Goal: Task Accomplishment & Management: Manage account settings

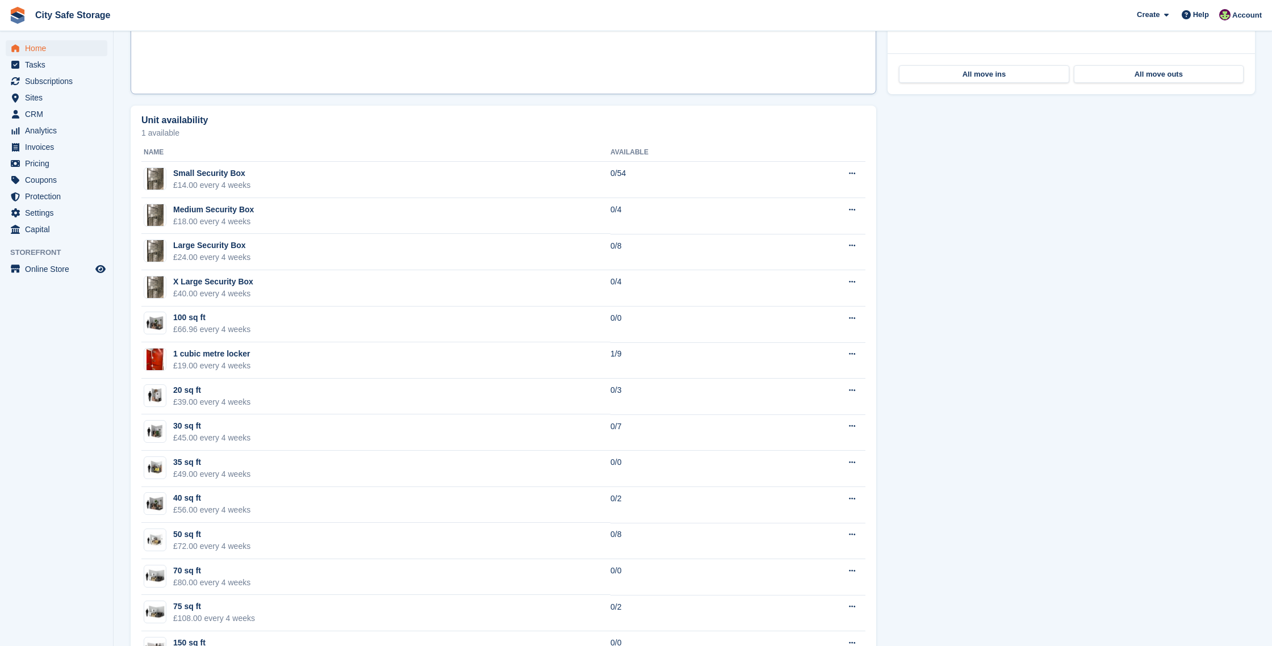
scroll to position [617, 0]
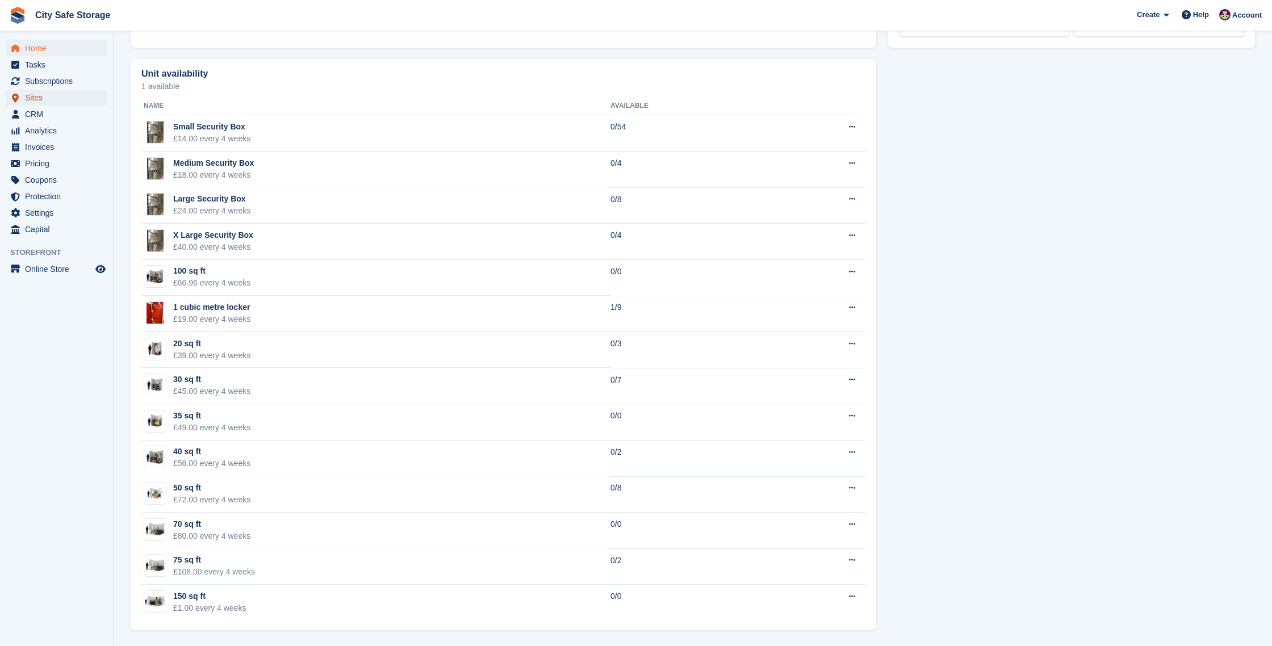
click at [41, 97] on span "Sites" at bounding box center [59, 98] width 68 height 16
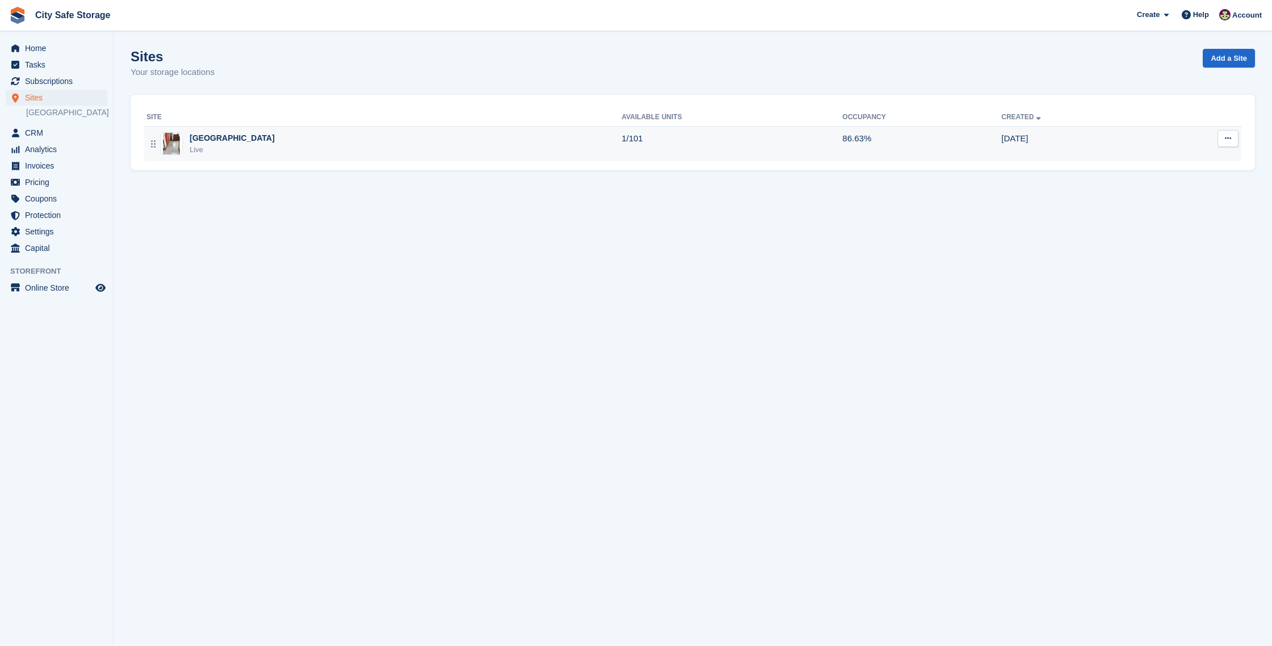
click at [260, 145] on div "Sheffield Live" at bounding box center [384, 143] width 475 height 23
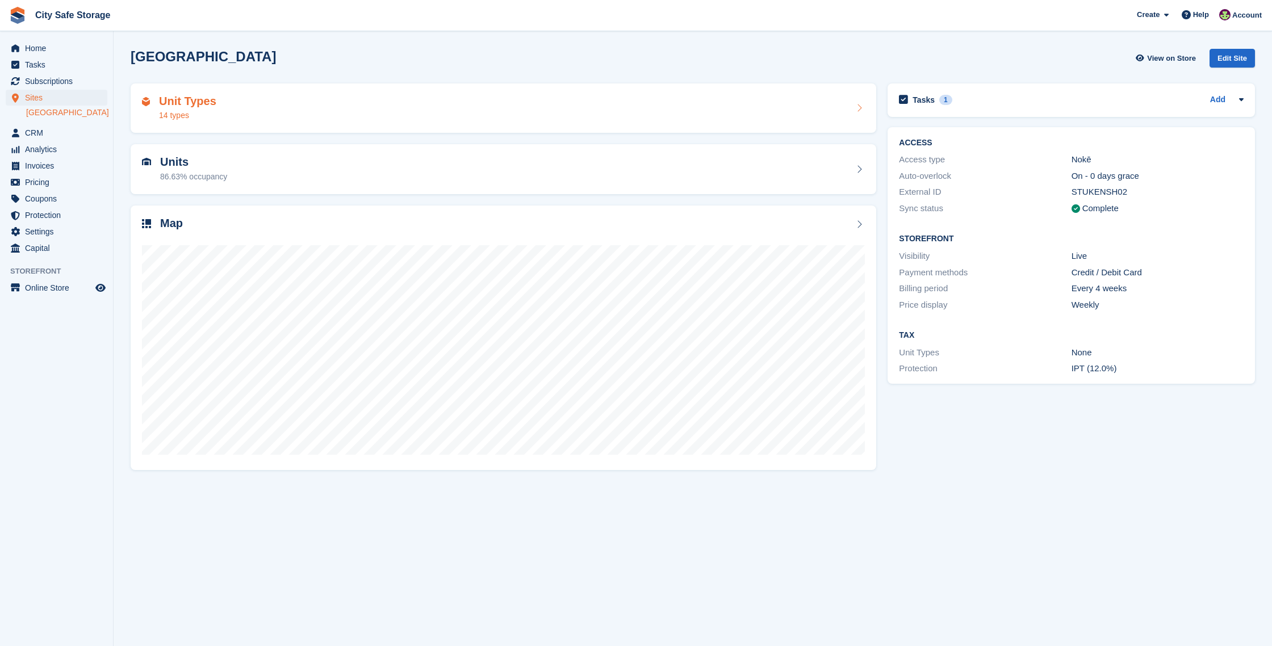
click at [271, 107] on div "Unit Types 14 types" at bounding box center [503, 108] width 723 height 27
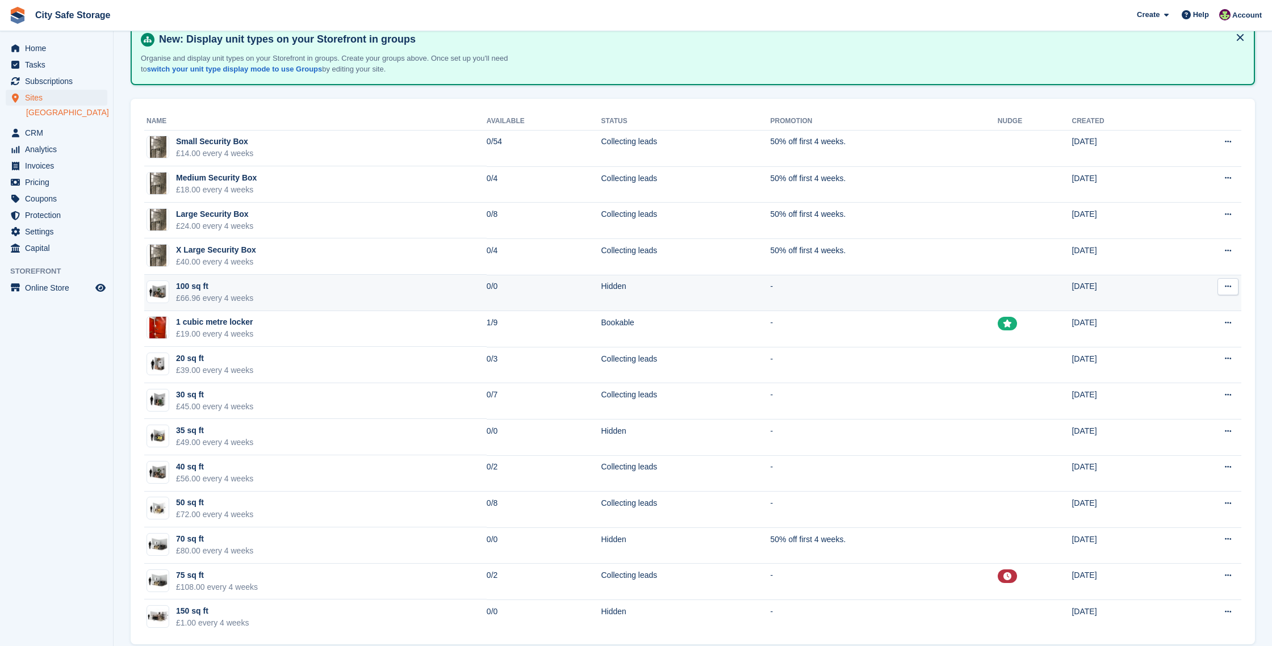
scroll to position [77, 0]
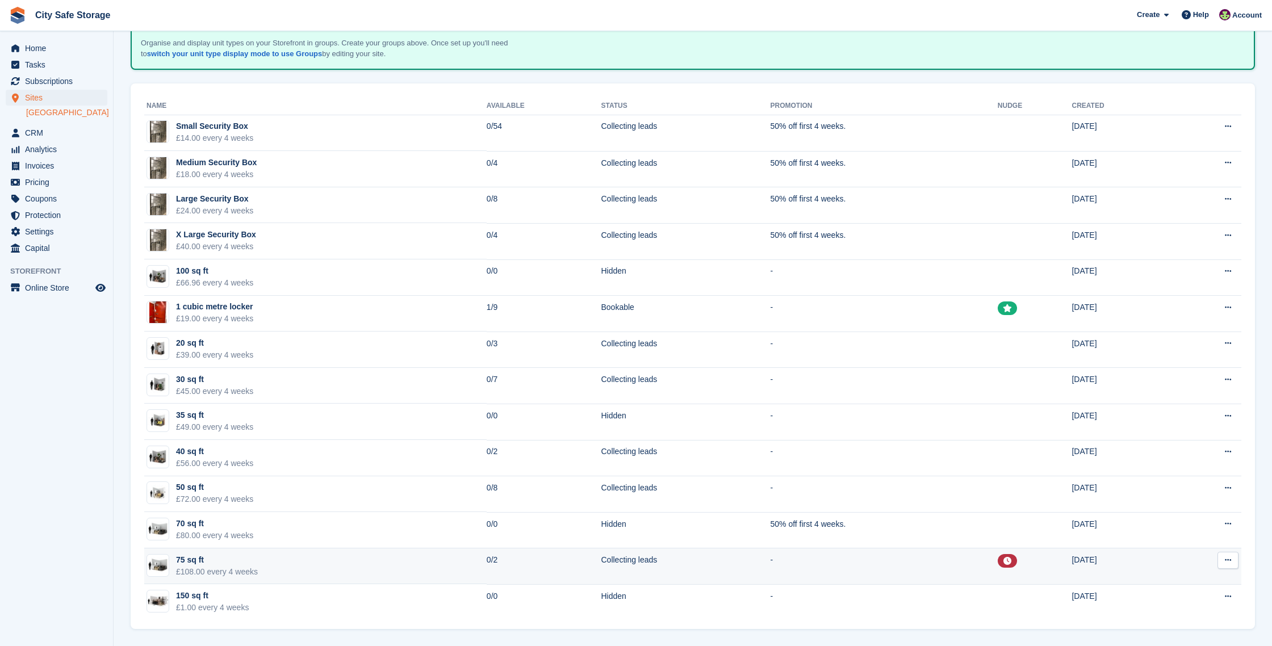
click at [724, 564] on td "Collecting leads" at bounding box center [685, 567] width 169 height 36
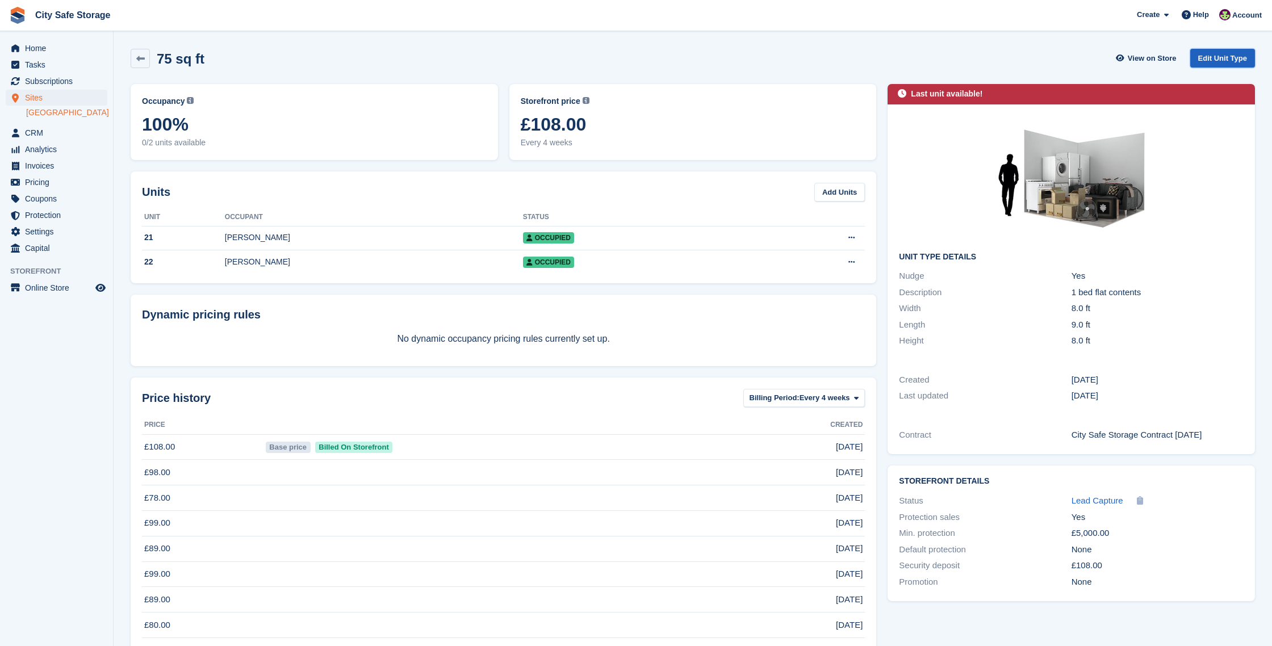
click at [1205, 57] on link "Edit Unit Type" at bounding box center [1222, 58] width 65 height 19
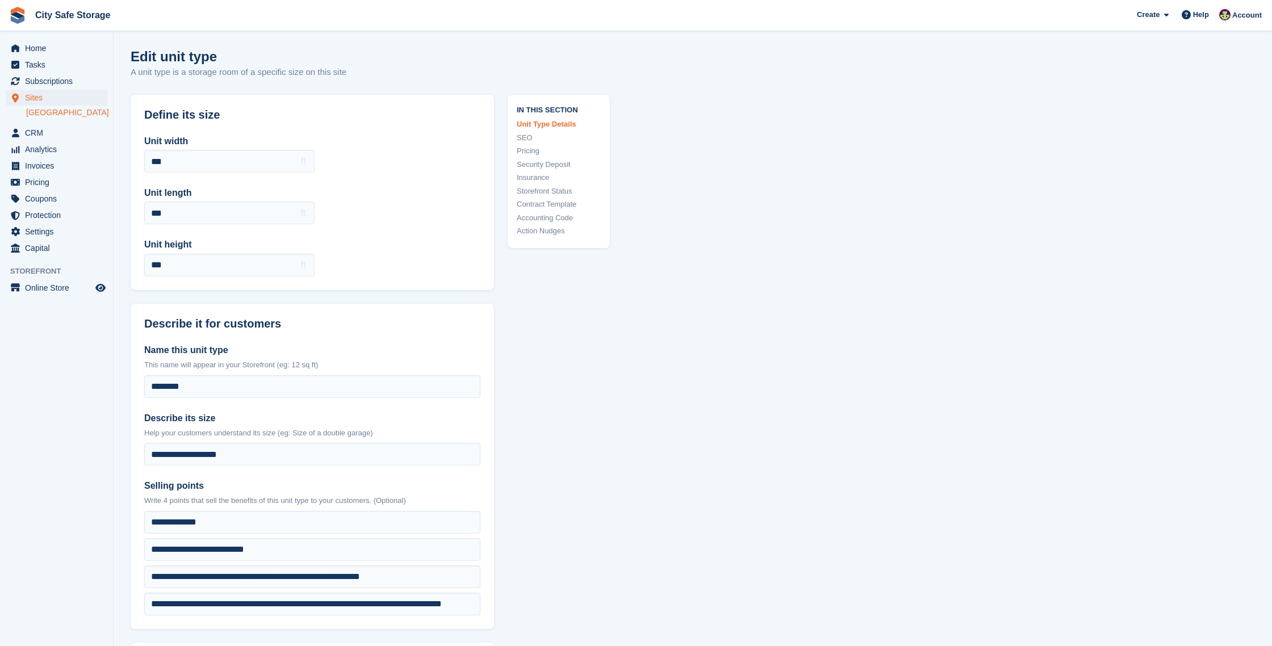
click at [559, 228] on link "Action Nudges" at bounding box center [559, 230] width 84 height 11
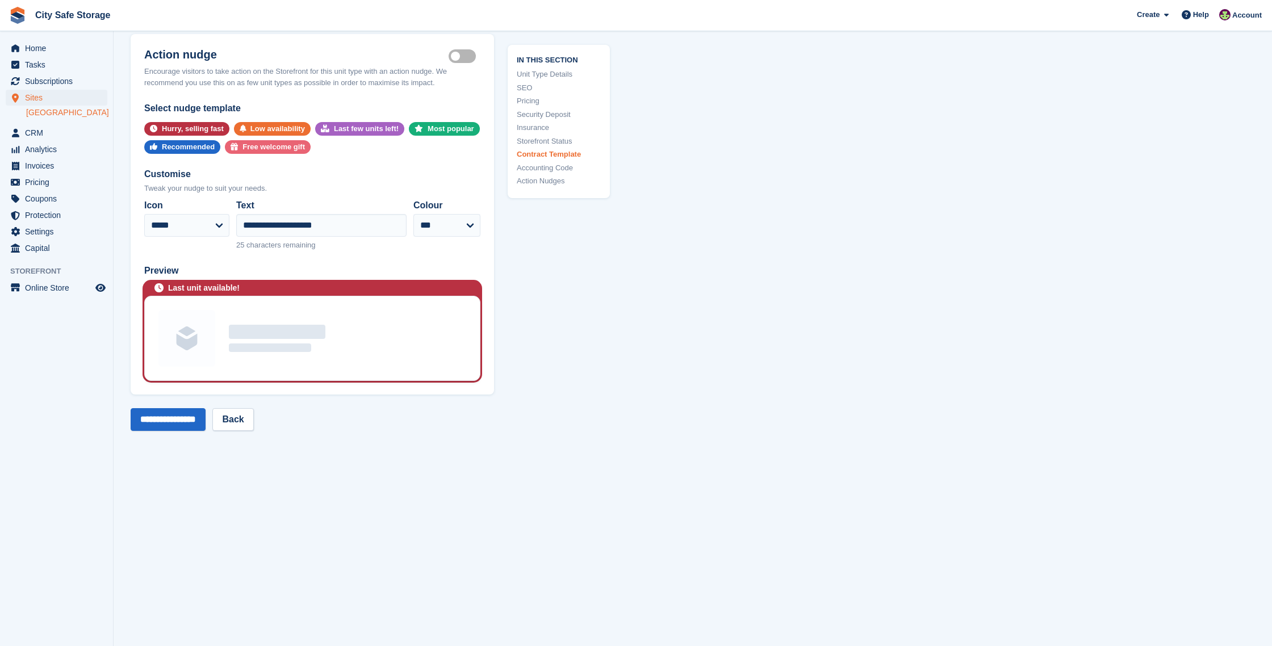
scroll to position [2314, 0]
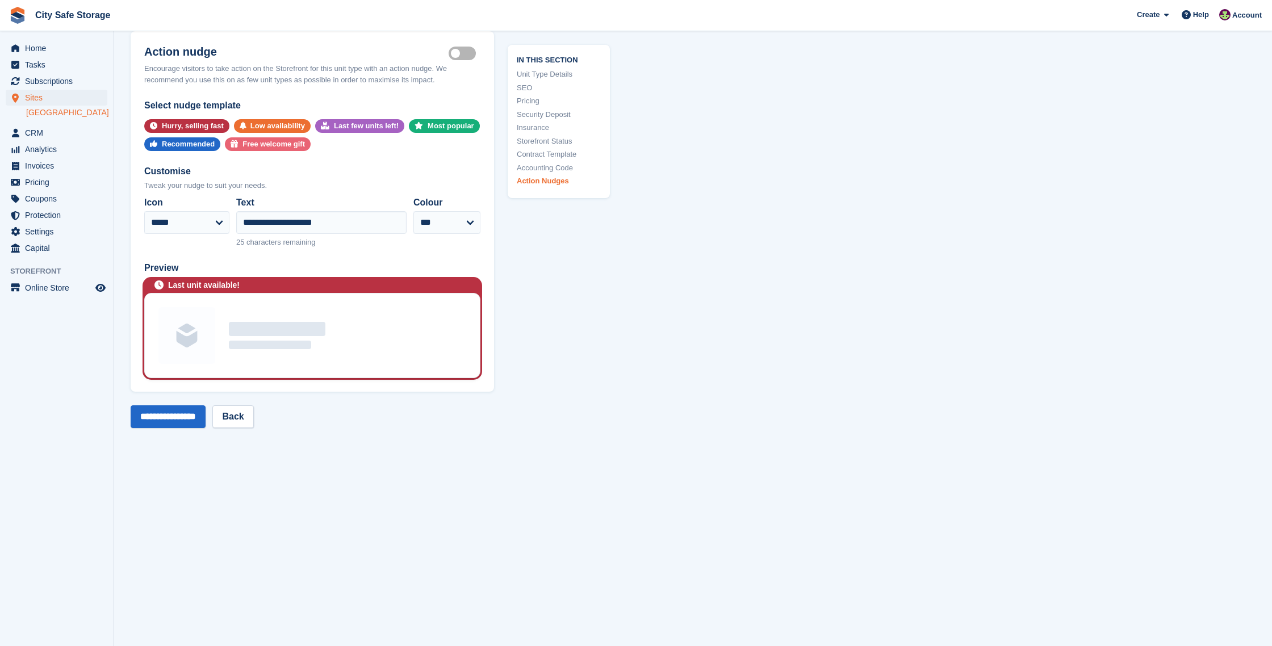
click at [460, 55] on label "Is active" at bounding box center [465, 54] width 32 height 2
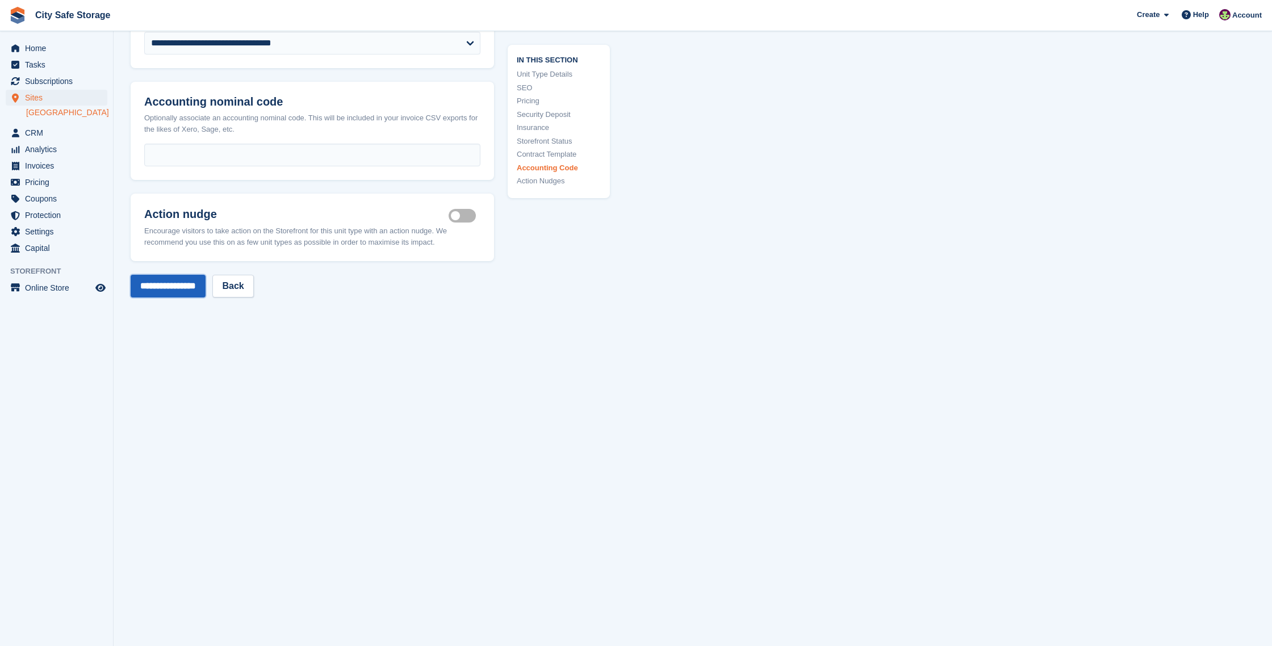
click at [186, 288] on input "**********" at bounding box center [168, 286] width 75 height 23
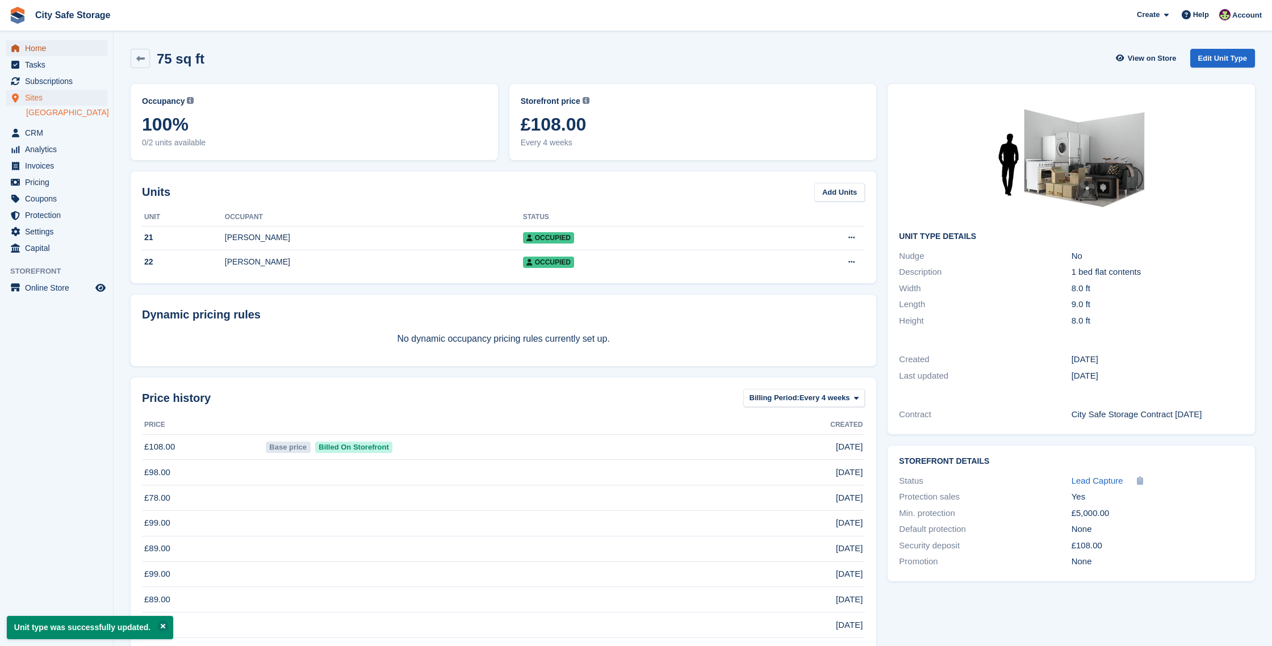
click at [60, 52] on span "Home" at bounding box center [59, 48] width 68 height 16
